Goal: Transaction & Acquisition: Purchase product/service

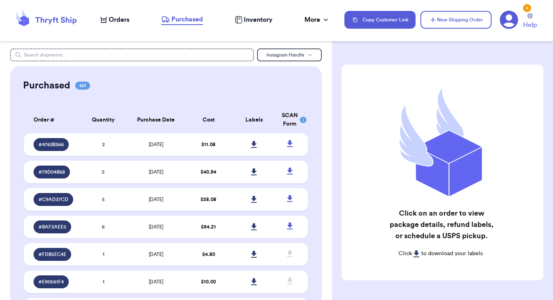
click at [119, 14] on nav "Orders Purchased Inventory More Stats Completed Orders Payments Payouts Copy Cu…" at bounding box center [322, 19] width 461 height 27
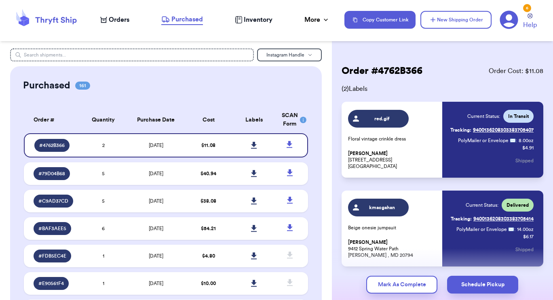
click at [118, 22] on span "Orders" at bounding box center [119, 20] width 21 height 10
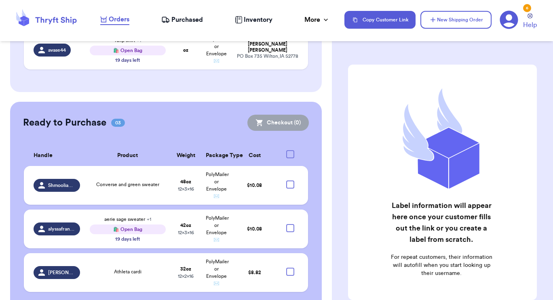
scroll to position [364, 0]
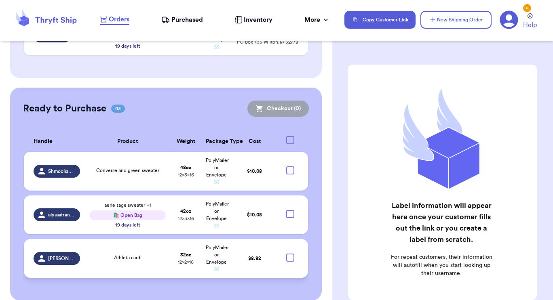
click at [290, 245] on td at bounding box center [293, 258] width 31 height 39
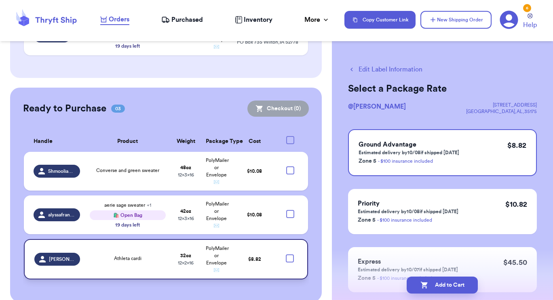
click at [286, 255] on div at bounding box center [290, 259] width 8 height 8
click at [289, 254] on input "checkbox" at bounding box center [289, 254] width 0 height 0
checkbox input "true"
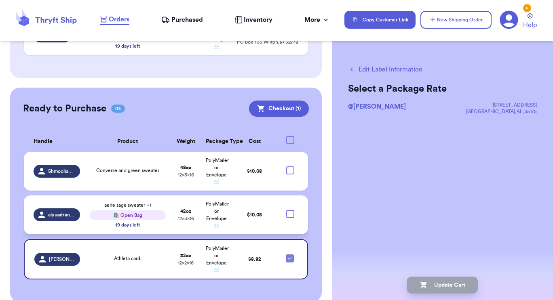
click at [286, 210] on div at bounding box center [290, 214] width 8 height 8
click at [290, 210] on input "checkbox" at bounding box center [290, 210] width 0 height 0
checkbox input "true"
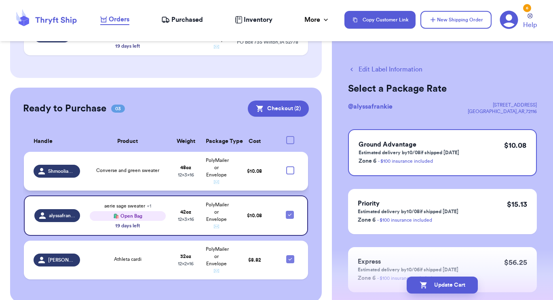
click at [286, 167] on div at bounding box center [290, 171] width 8 height 8
click at [290, 166] on input "checkbox" at bounding box center [290, 166] width 0 height 0
checkbox input "true"
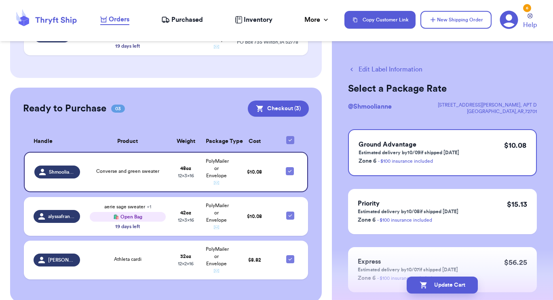
scroll to position [49, 0]
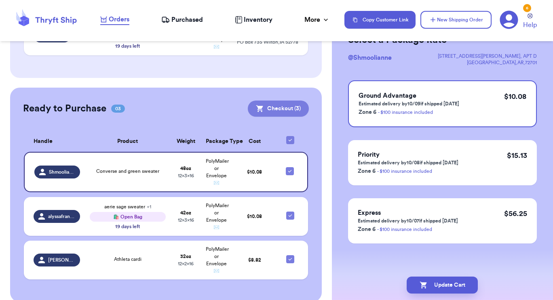
click at [259, 101] on button "Checkout ( 3 )" at bounding box center [278, 109] width 61 height 16
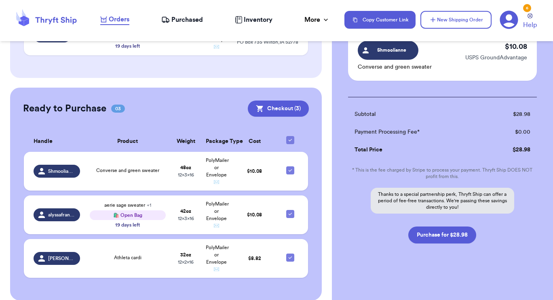
scroll to position [181, 0]
click at [425, 235] on button "Purchase for $28.98" at bounding box center [442, 235] width 68 height 17
checkbox input "false"
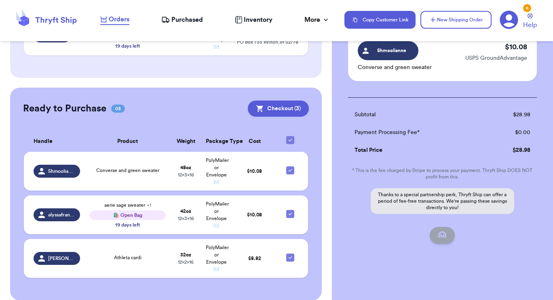
checkbox input "false"
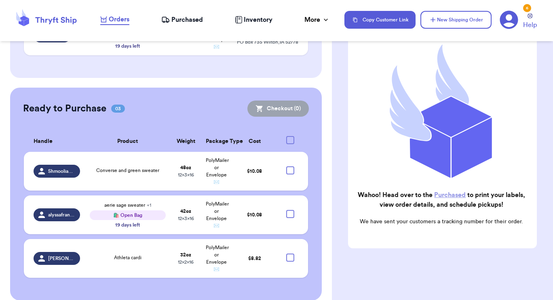
checkbox input "true"
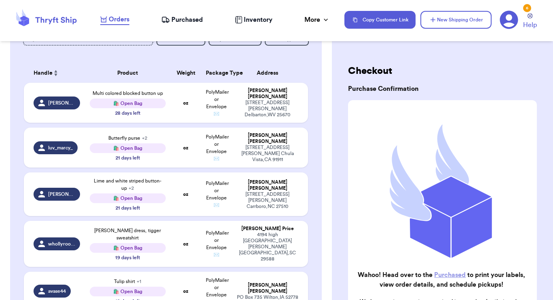
scroll to position [0, 0]
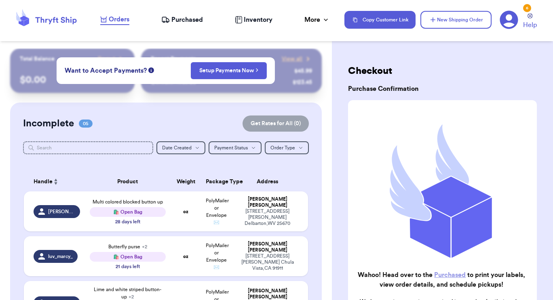
click at [188, 15] on div "Orders Purchased Inventory More Stats Completed Orders Payments Payouts" at bounding box center [218, 20] width 236 height 11
click at [188, 20] on span "Purchased" at bounding box center [187, 20] width 32 height 10
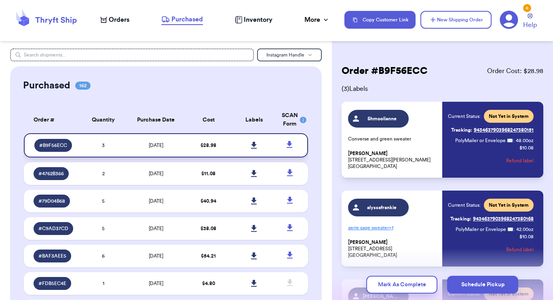
click at [248, 139] on link at bounding box center [254, 146] width 18 height 18
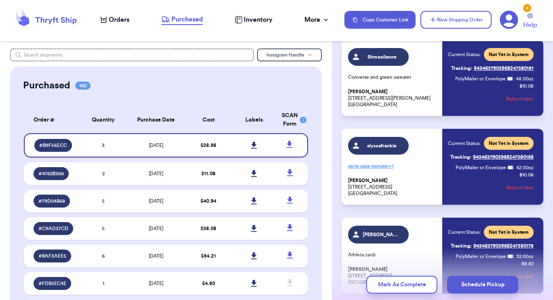
scroll to position [63, 0]
